Goal: Information Seeking & Learning: Compare options

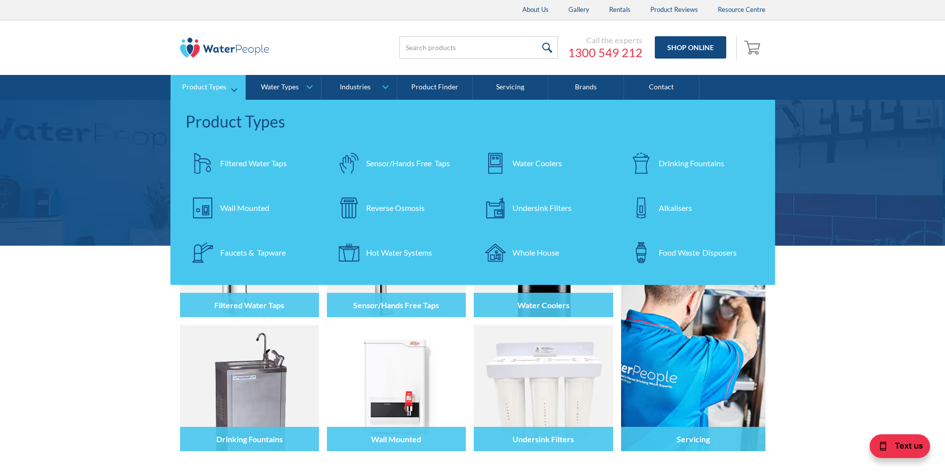
click at [659, 164] on div "Drinking Fountains" at bounding box center [690, 163] width 65 height 12
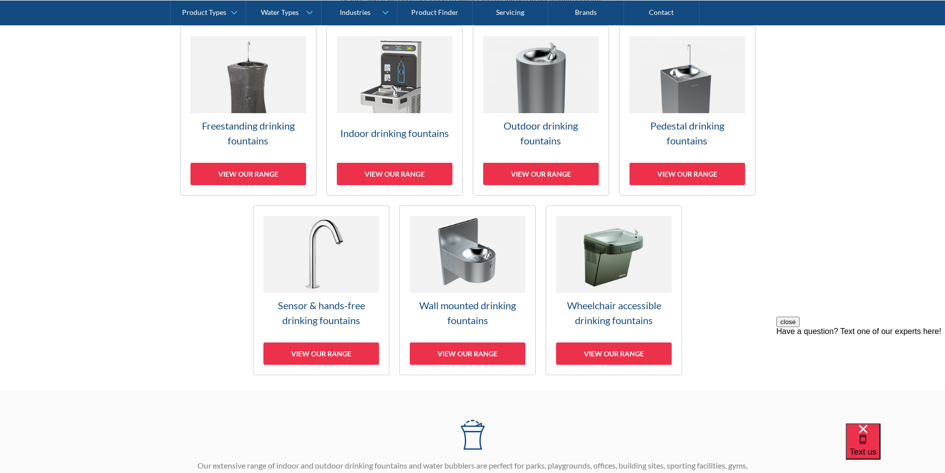
scroll to position [298, 0]
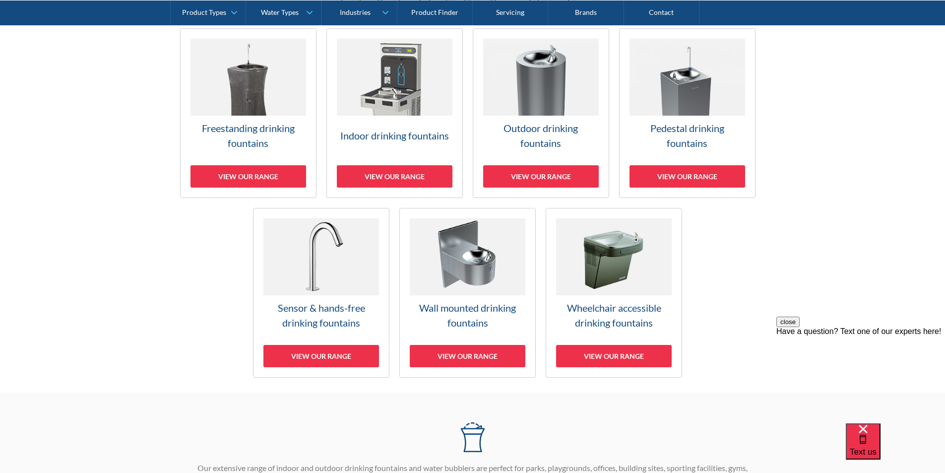
click at [472, 262] on img at bounding box center [468, 256] width 116 height 77
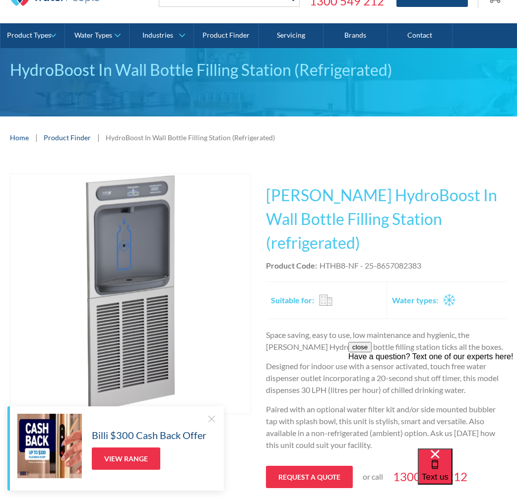
scroll to position [149, 0]
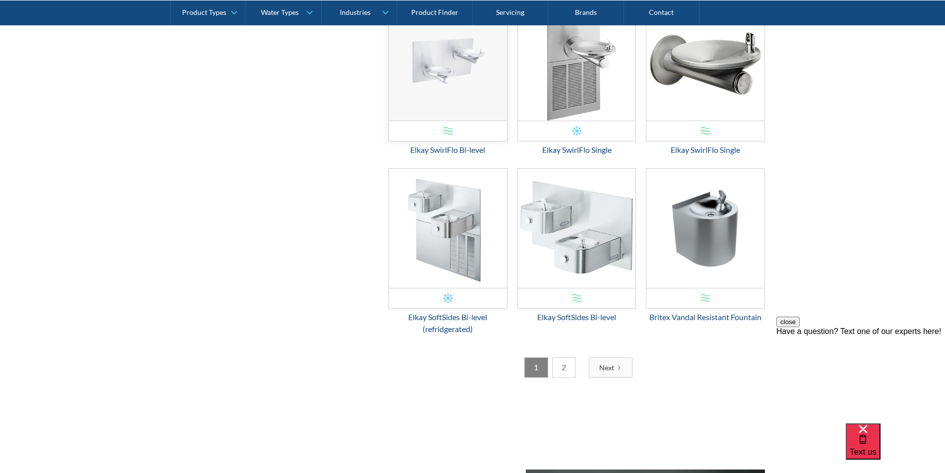
scroll to position [1490, 0]
click at [564, 363] on link "2" at bounding box center [564, 367] width 24 height 20
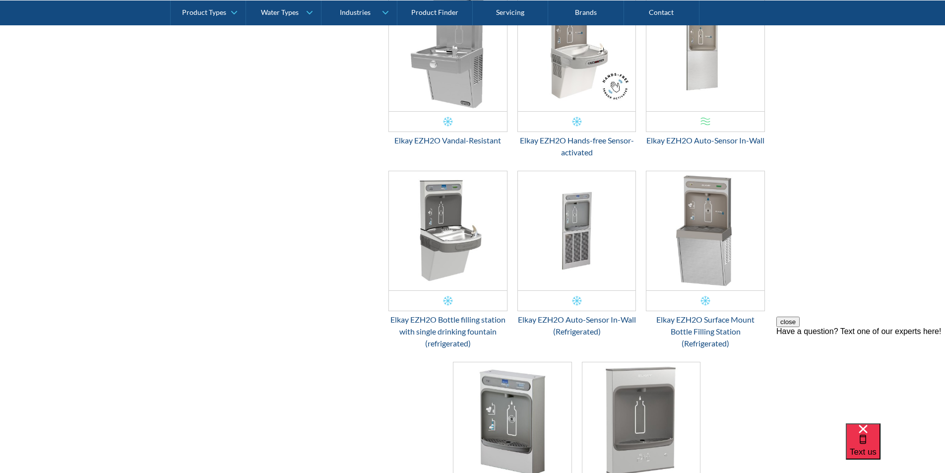
scroll to position [598, 0]
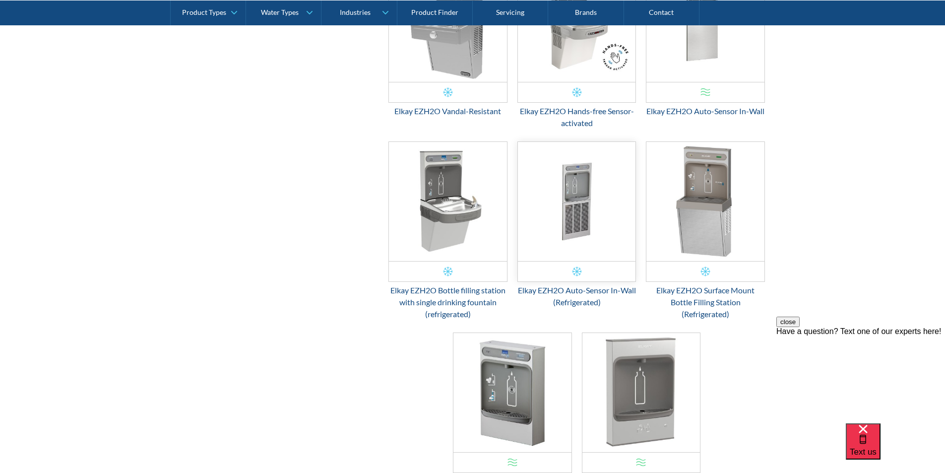
click at [583, 221] on img "Email Form 3" at bounding box center [577, 201] width 118 height 119
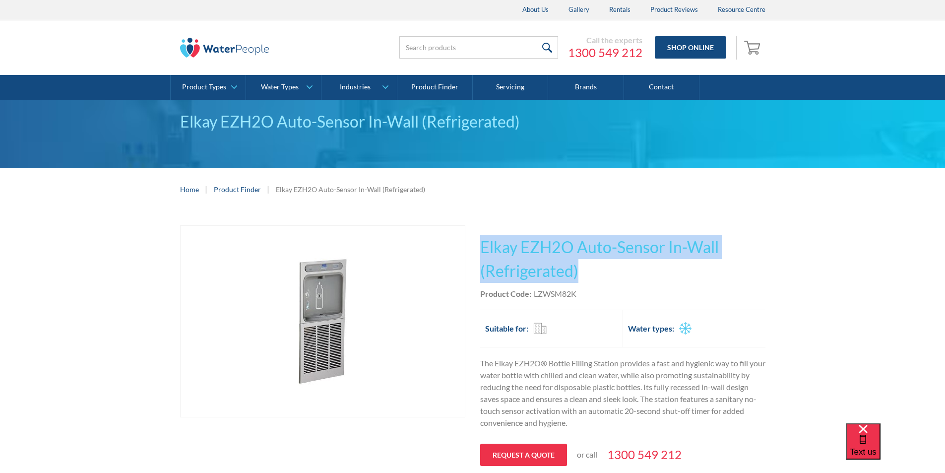
drag, startPoint x: 577, startPoint y: 271, endPoint x: 475, endPoint y: 249, distance: 104.9
click at [475, 249] on div "Play video Fits Most Brands Best Seller No items found. This tap design is incl…" at bounding box center [472, 367] width 585 height 285
copy h1 "Elkay EZH2O Auto-Sensor In-Wall (Refrigerated)"
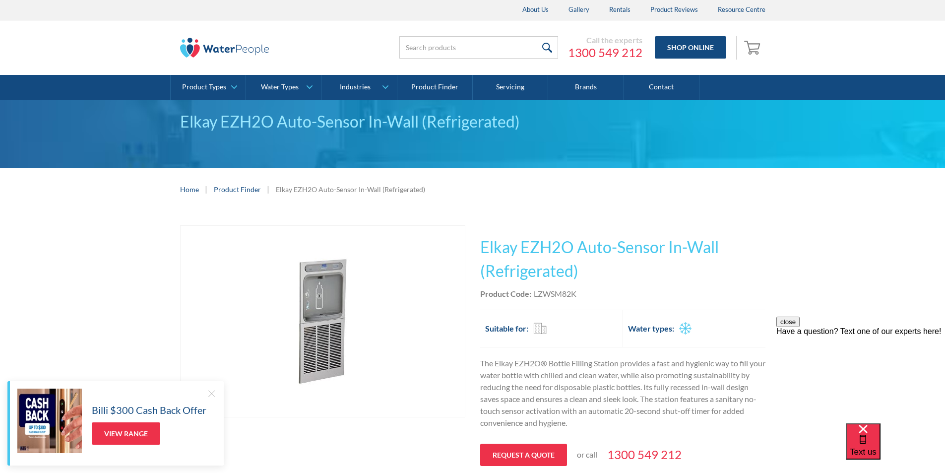
click at [584, 301] on div "This tap design is included in our standard range tap options when you purchase…" at bounding box center [622, 367] width 285 height 285
drag, startPoint x: 583, startPoint y: 293, endPoint x: 534, endPoint y: 296, distance: 49.2
click at [534, 296] on div "Product Code: LZWSM82K" at bounding box center [622, 294] width 285 height 12
copy div "LZWSM82K"
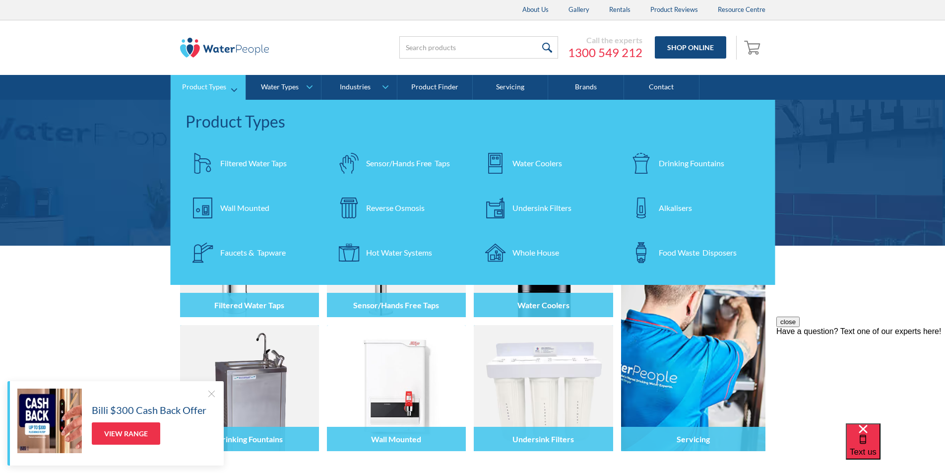
click at [255, 206] on div "Wall Mounted" at bounding box center [244, 208] width 49 height 12
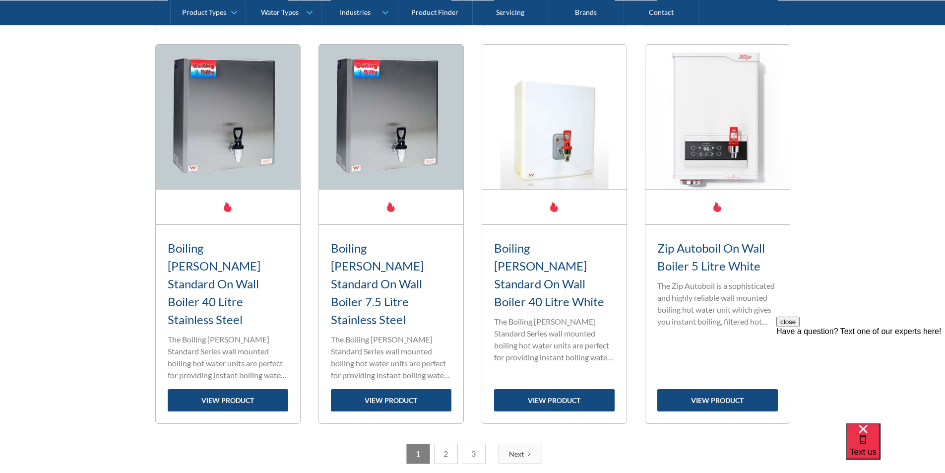
scroll to position [1688, 0]
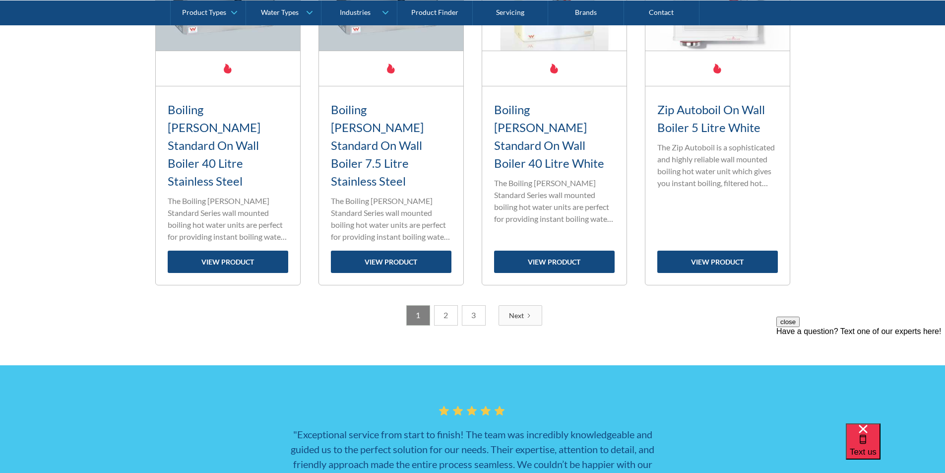
click at [444, 305] on link "2" at bounding box center [446, 315] width 24 height 20
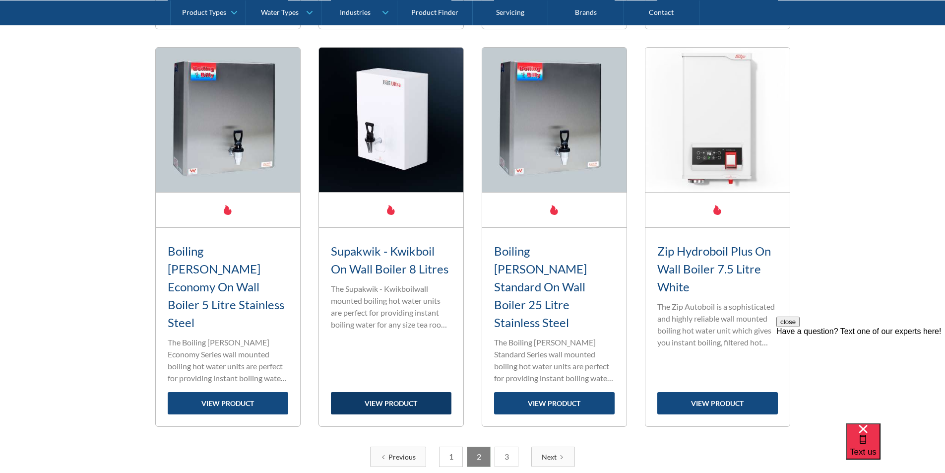
scroll to position [1606, 0]
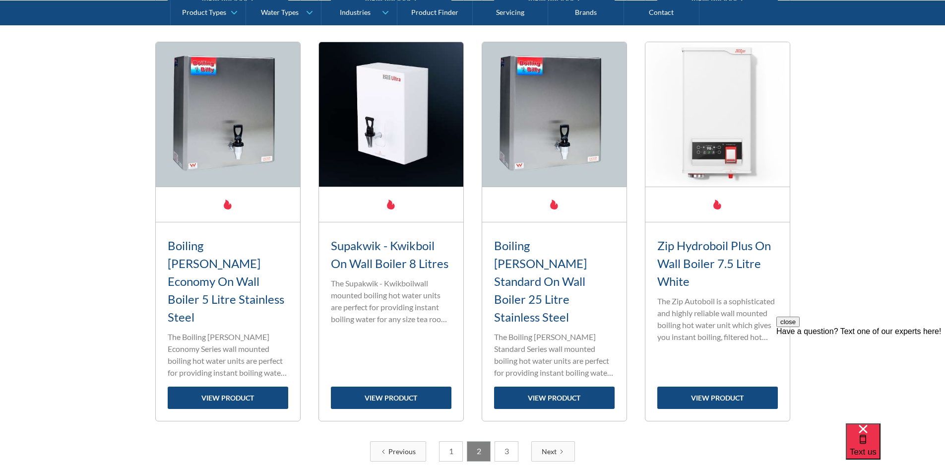
click at [507, 441] on link "3" at bounding box center [506, 451] width 24 height 20
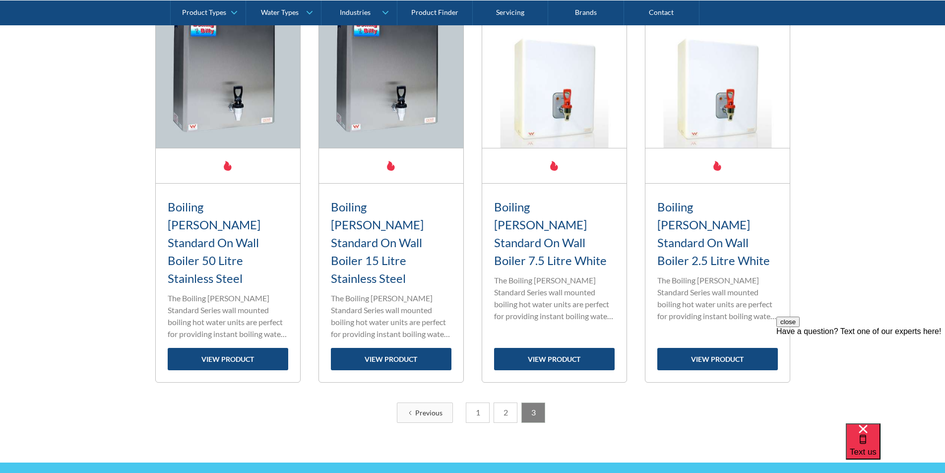
scroll to position [1258, 0]
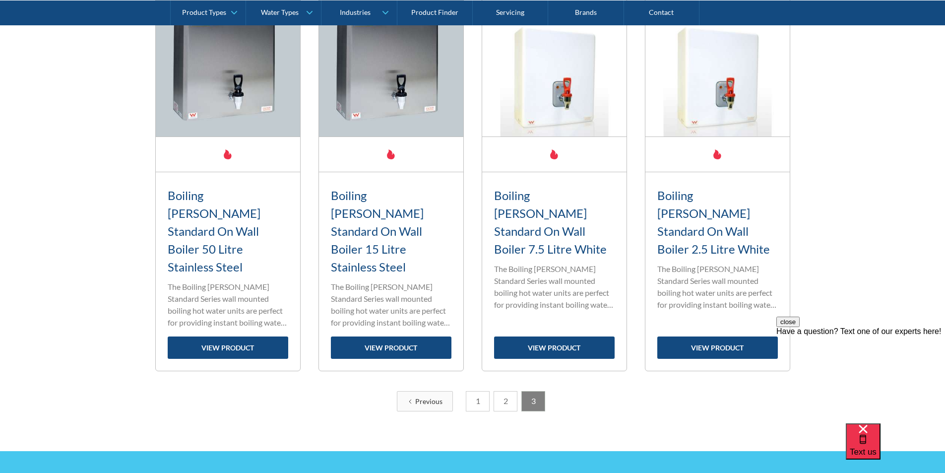
click at [478, 391] on link "1" at bounding box center [478, 401] width 24 height 20
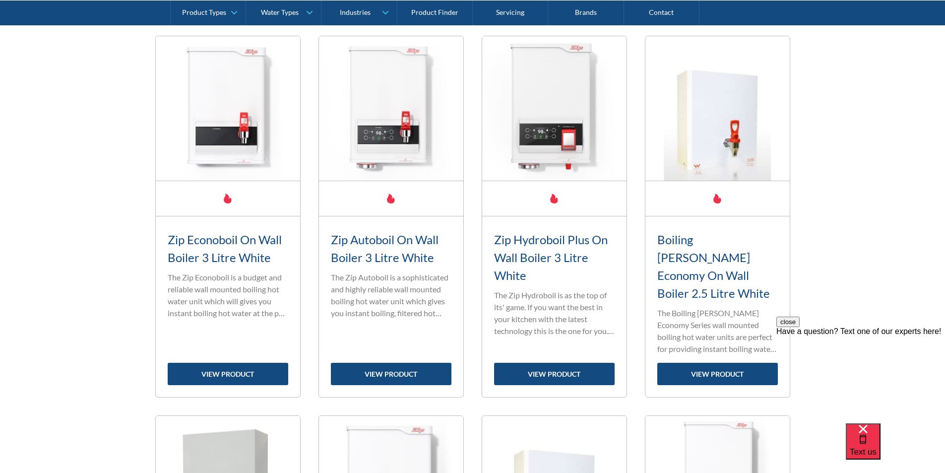
scroll to position [416, 0]
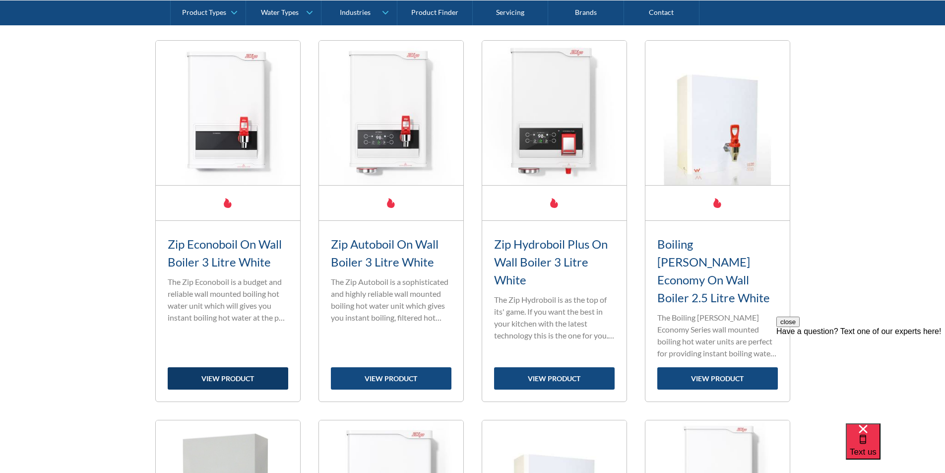
click at [246, 367] on link "view product" at bounding box center [228, 378] width 120 height 22
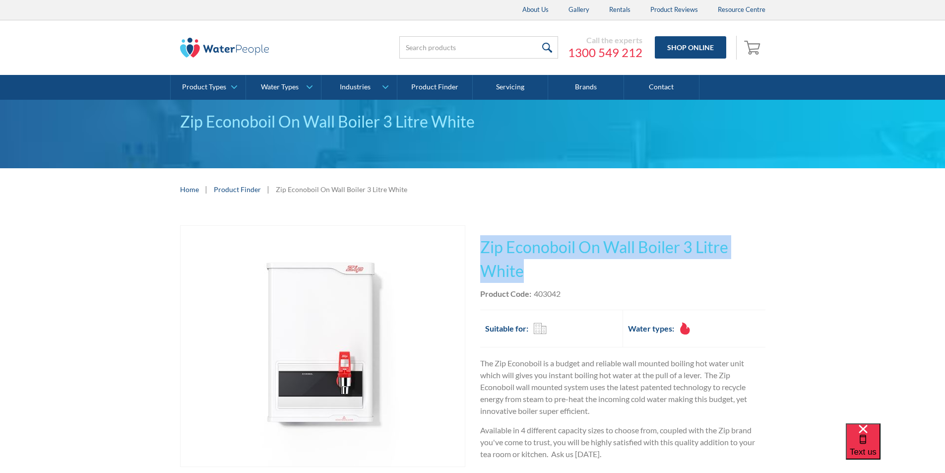
drag, startPoint x: 525, startPoint y: 271, endPoint x: 483, endPoint y: 248, distance: 47.5
click at [483, 246] on h1 "Zip Econoboil On Wall Boiler 3 Litre White" at bounding box center [622, 259] width 285 height 48
copy h1 "Zip Econoboil On Wall Boiler 3 Litre White"
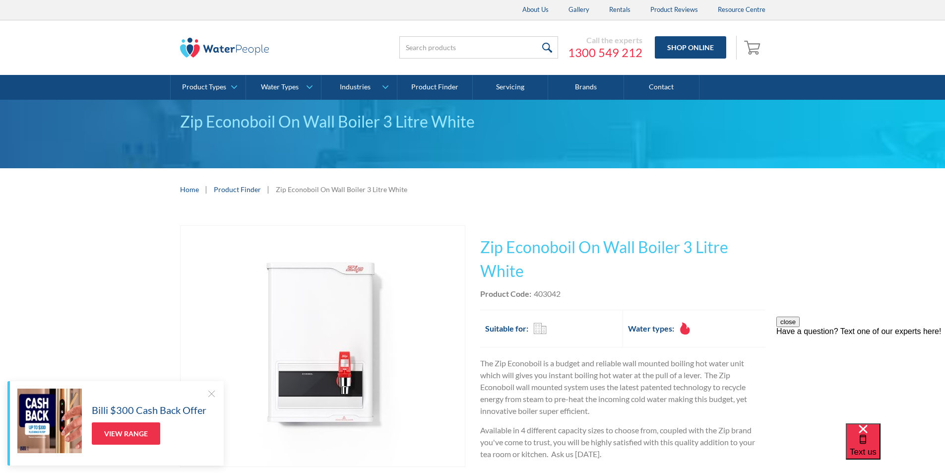
click at [559, 293] on div "403042" at bounding box center [547, 294] width 27 height 12
drag, startPoint x: 561, startPoint y: 292, endPoint x: 535, endPoint y: 295, distance: 26.0
click at [535, 295] on div "Product Code: 403042" at bounding box center [622, 294] width 285 height 12
copy div "403042"
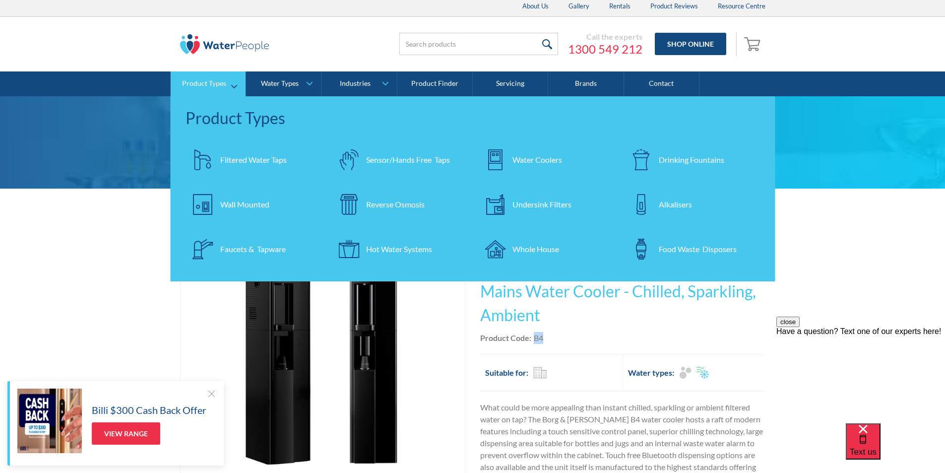
click at [234, 198] on div "Wall Mounted" at bounding box center [244, 204] width 49 height 12
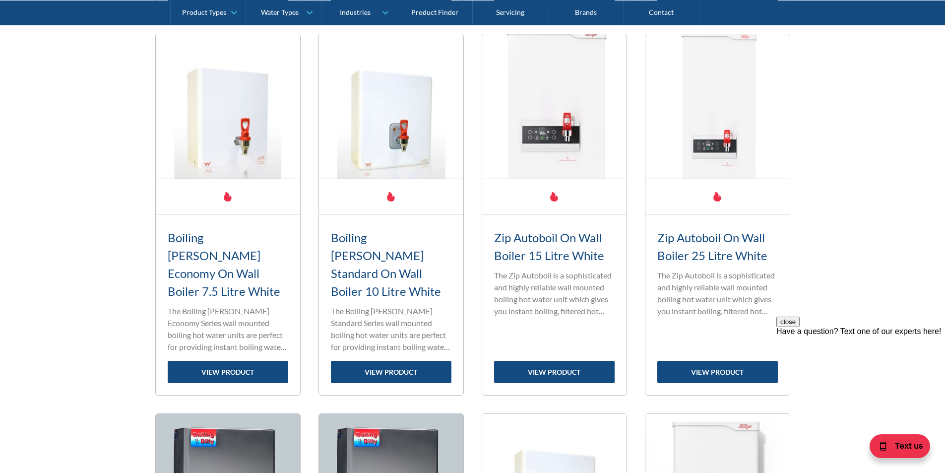
scroll to position [1187, 0]
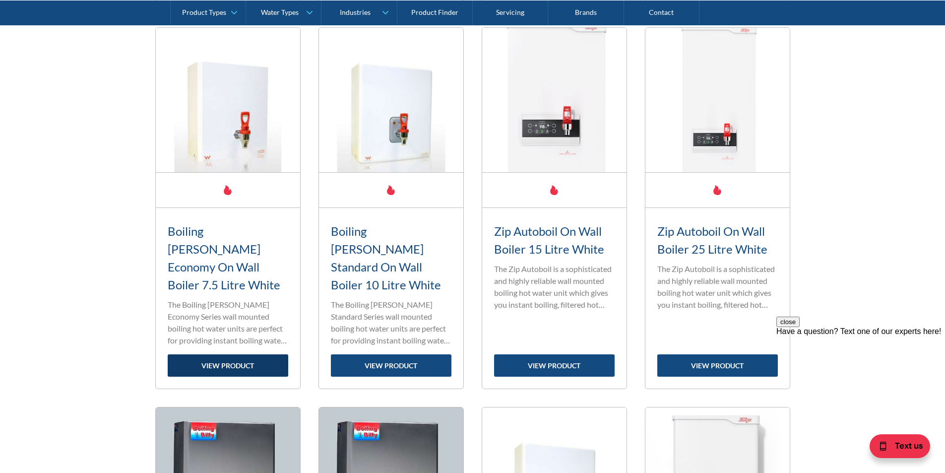
click at [241, 354] on link "view product" at bounding box center [228, 365] width 120 height 22
